Goal: Find specific page/section: Find specific page/section

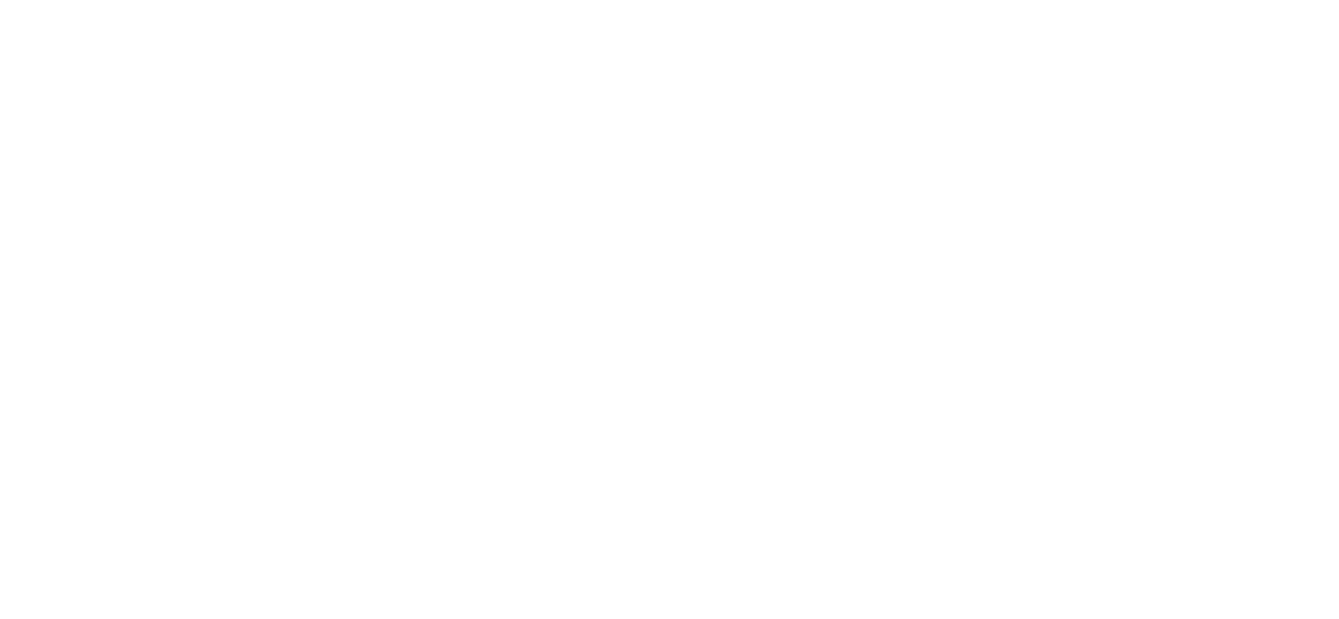
type input "machijure 9"
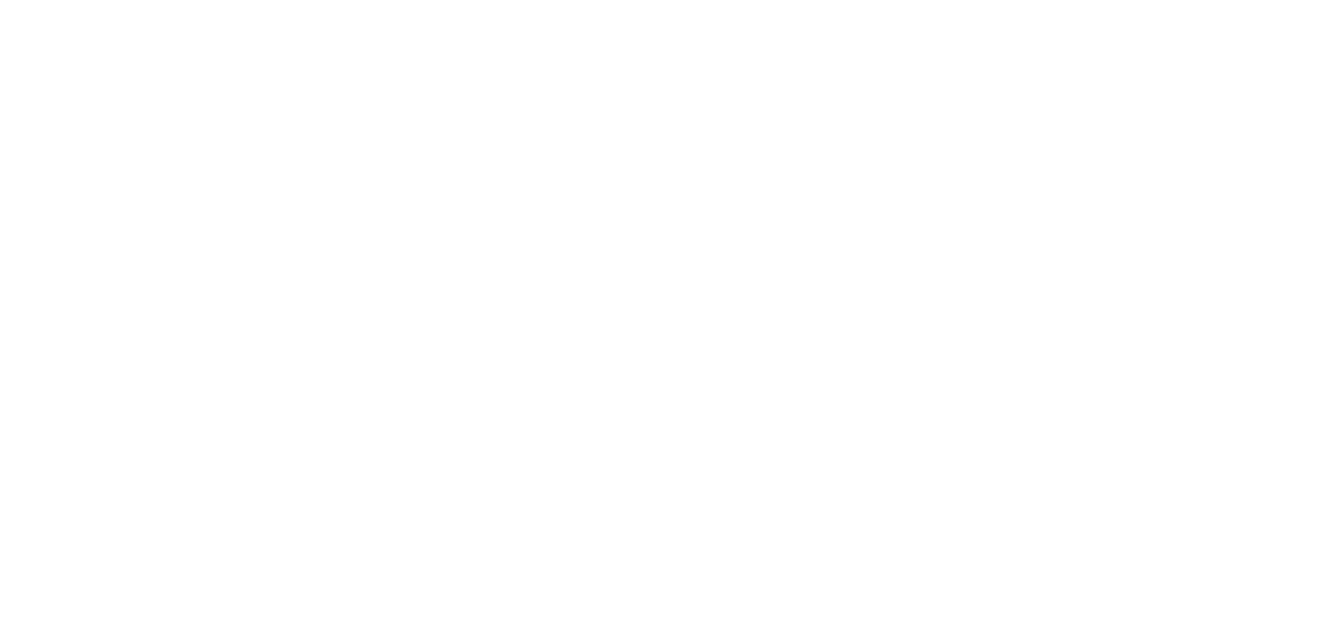
drag, startPoint x: 255, startPoint y: 503, endPoint x: 506, endPoint y: 564, distance: 257.9
